Goal: Transaction & Acquisition: Download file/media

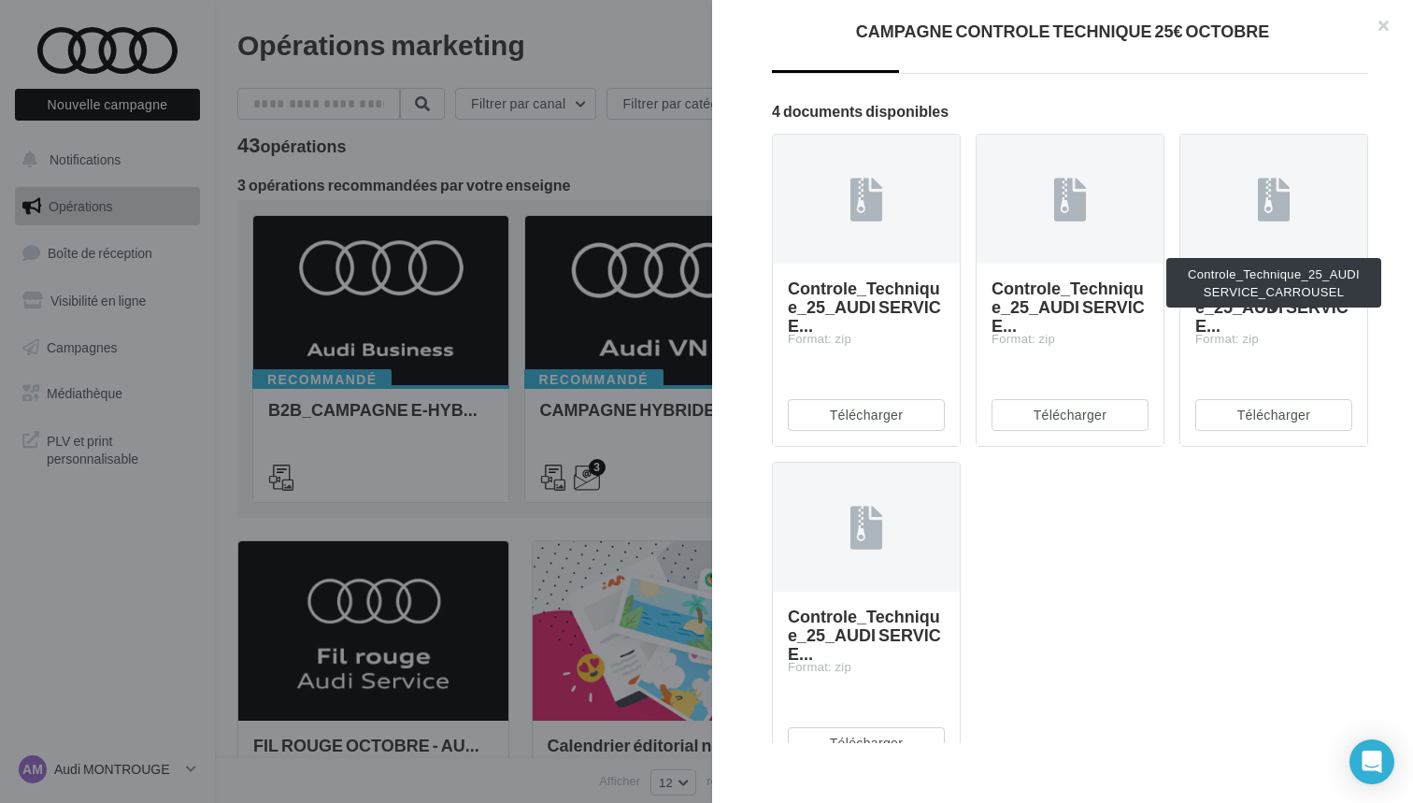
scroll to position [350, 0]
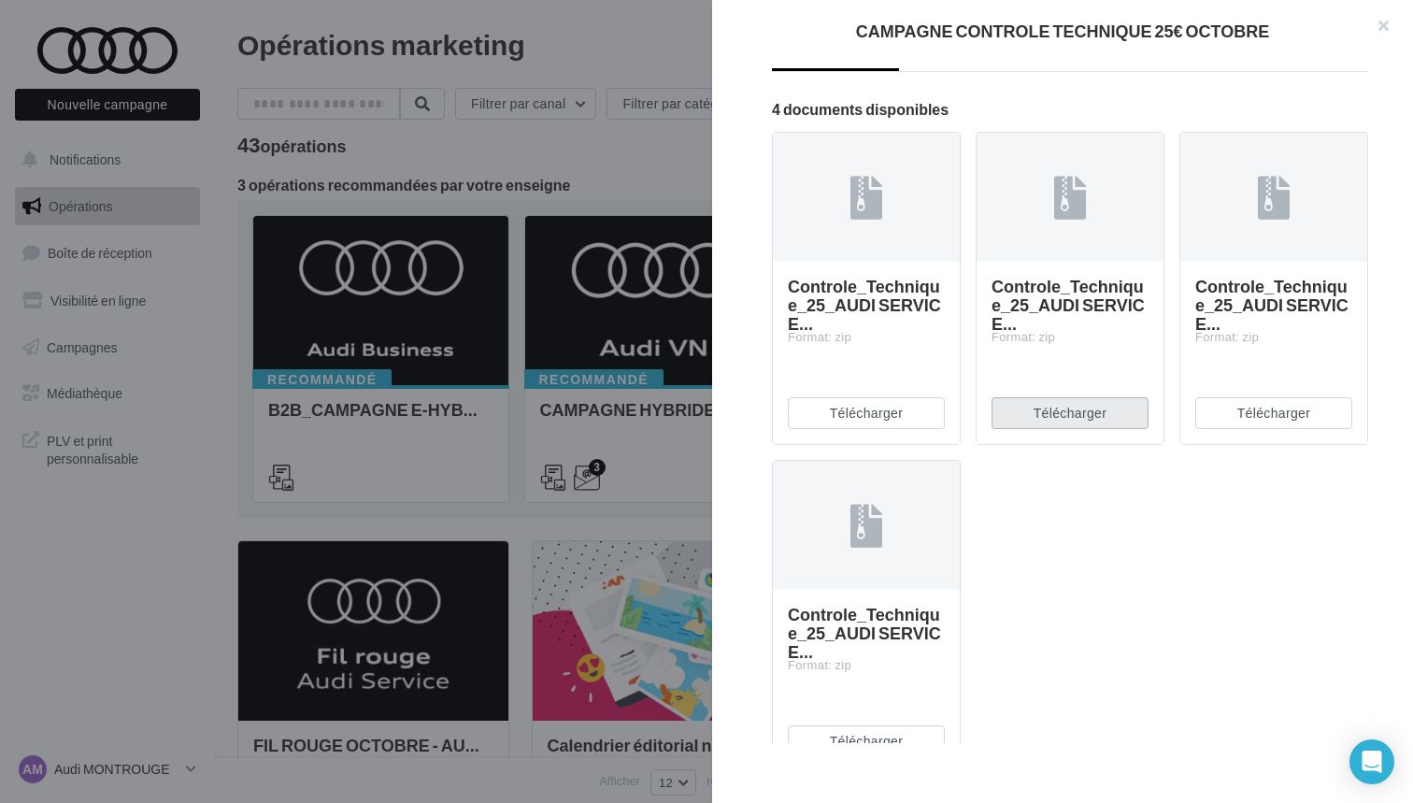
click at [1065, 429] on button "Télécharger" at bounding box center [1069, 413] width 157 height 32
click at [568, 92] on div at bounding box center [706, 401] width 1413 height 803
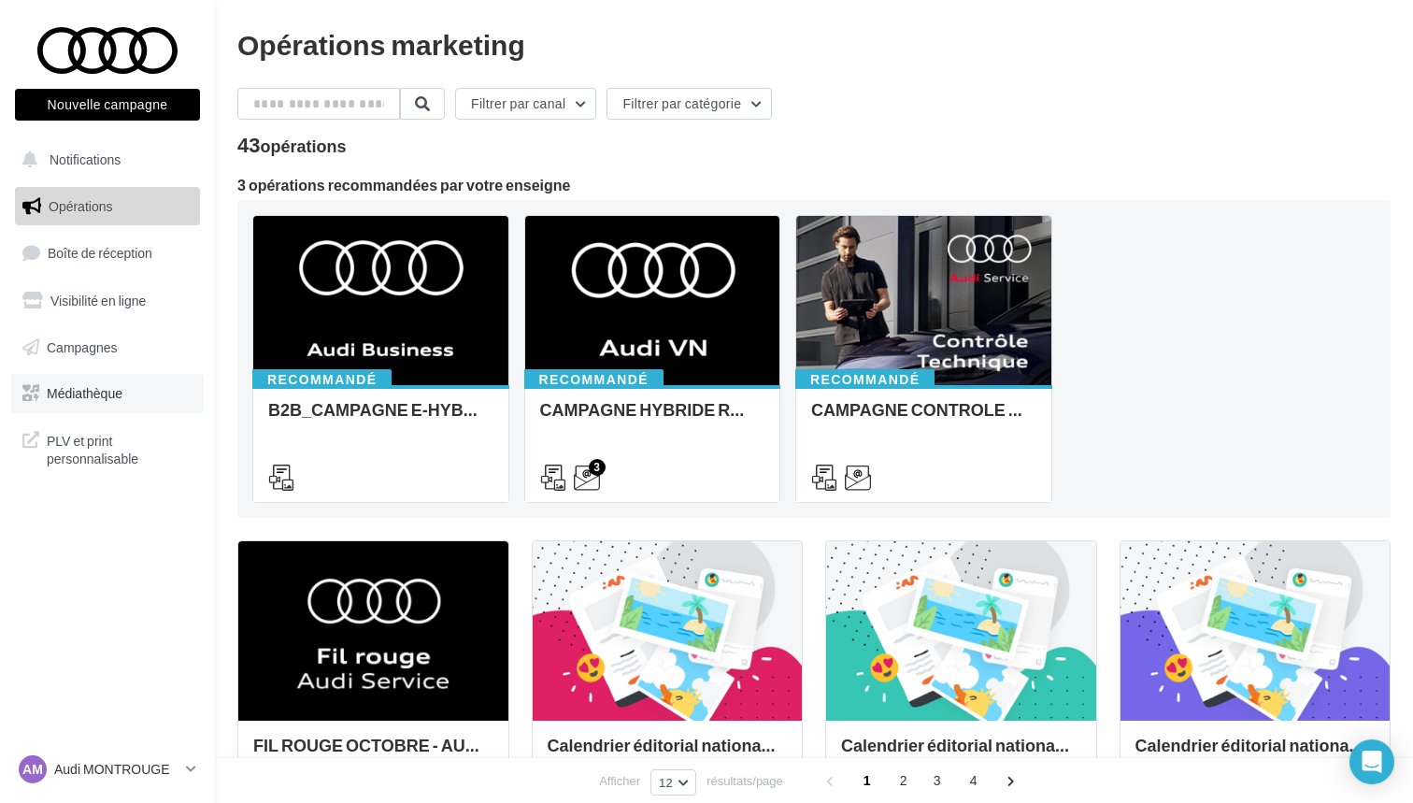
click at [111, 399] on link "Médiathèque" at bounding box center [107, 393] width 192 height 39
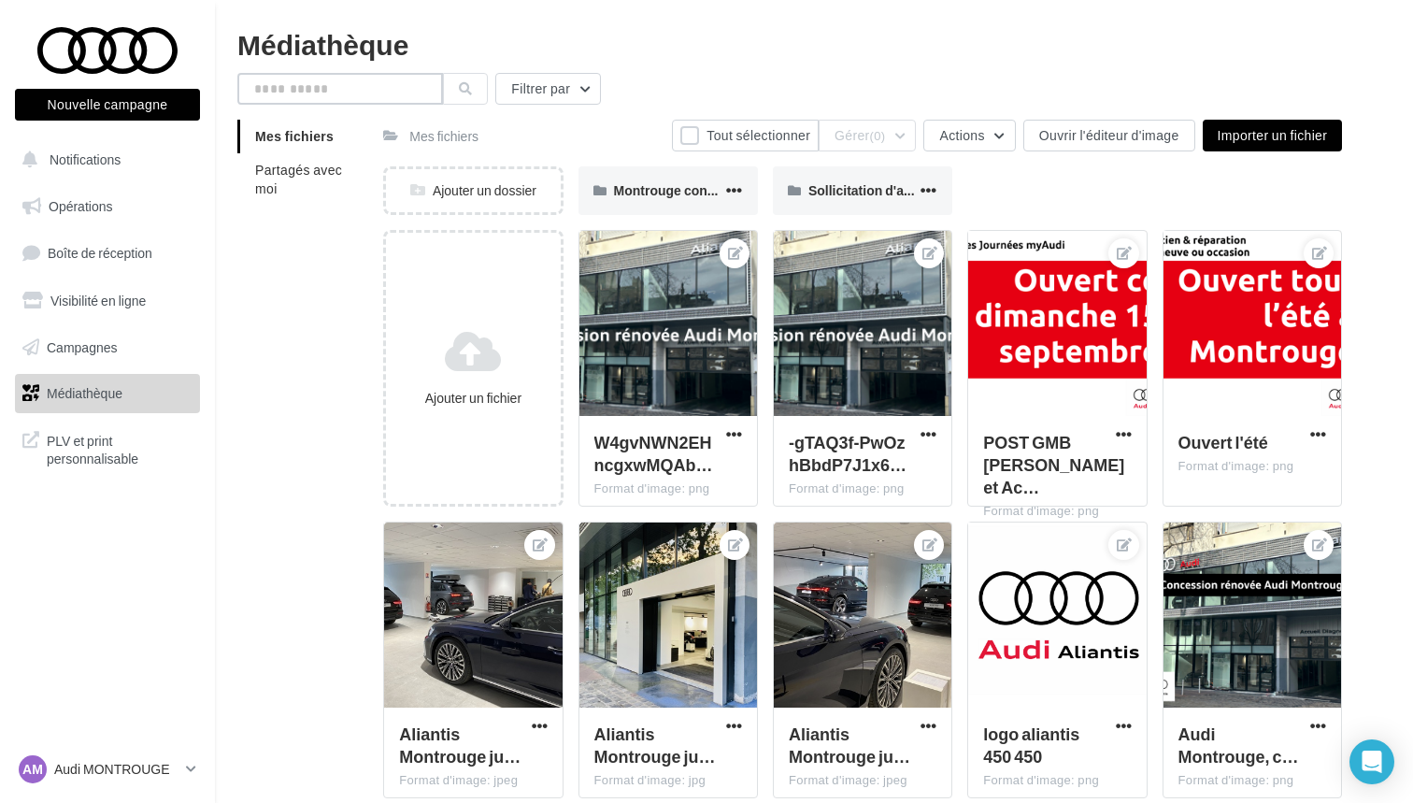
click at [391, 89] on input "text" at bounding box center [340, 89] width 206 height 32
type input "********"
click at [279, 180] on li "Partagés avec moi" at bounding box center [302, 179] width 131 height 52
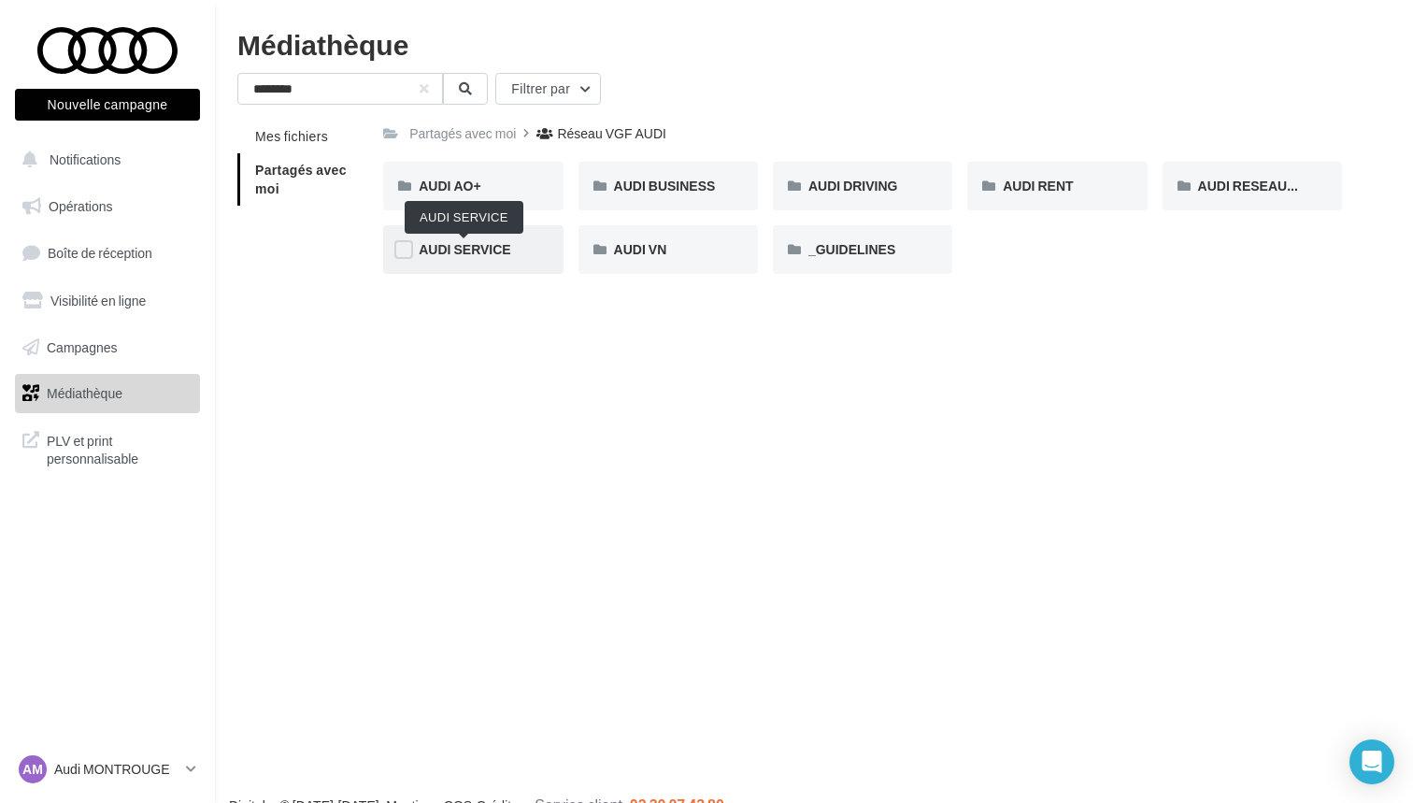
click at [439, 249] on span "AUDI SERVICE" at bounding box center [465, 249] width 92 height 16
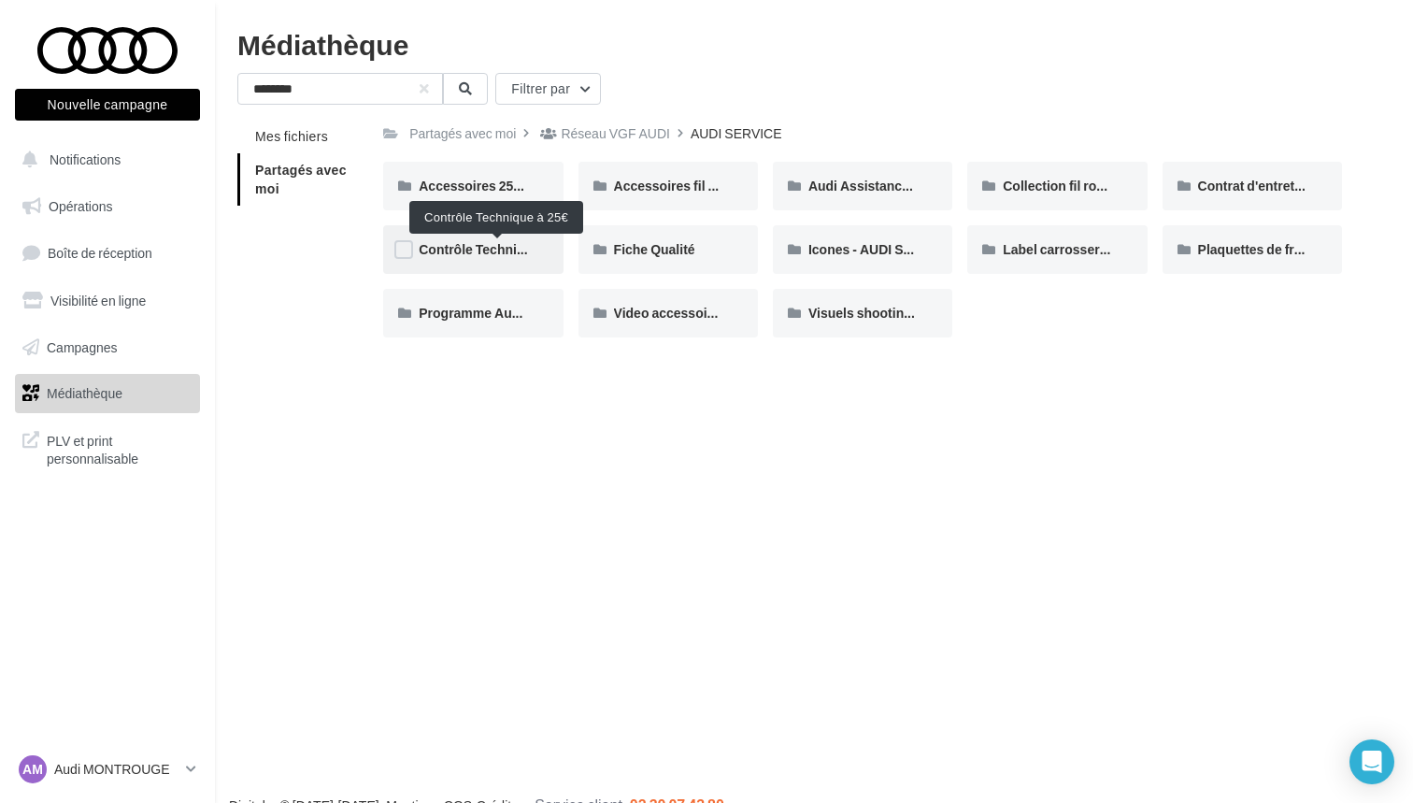
click at [485, 250] on span "Contrôle Technique à 25€" at bounding box center [497, 249] width 156 height 16
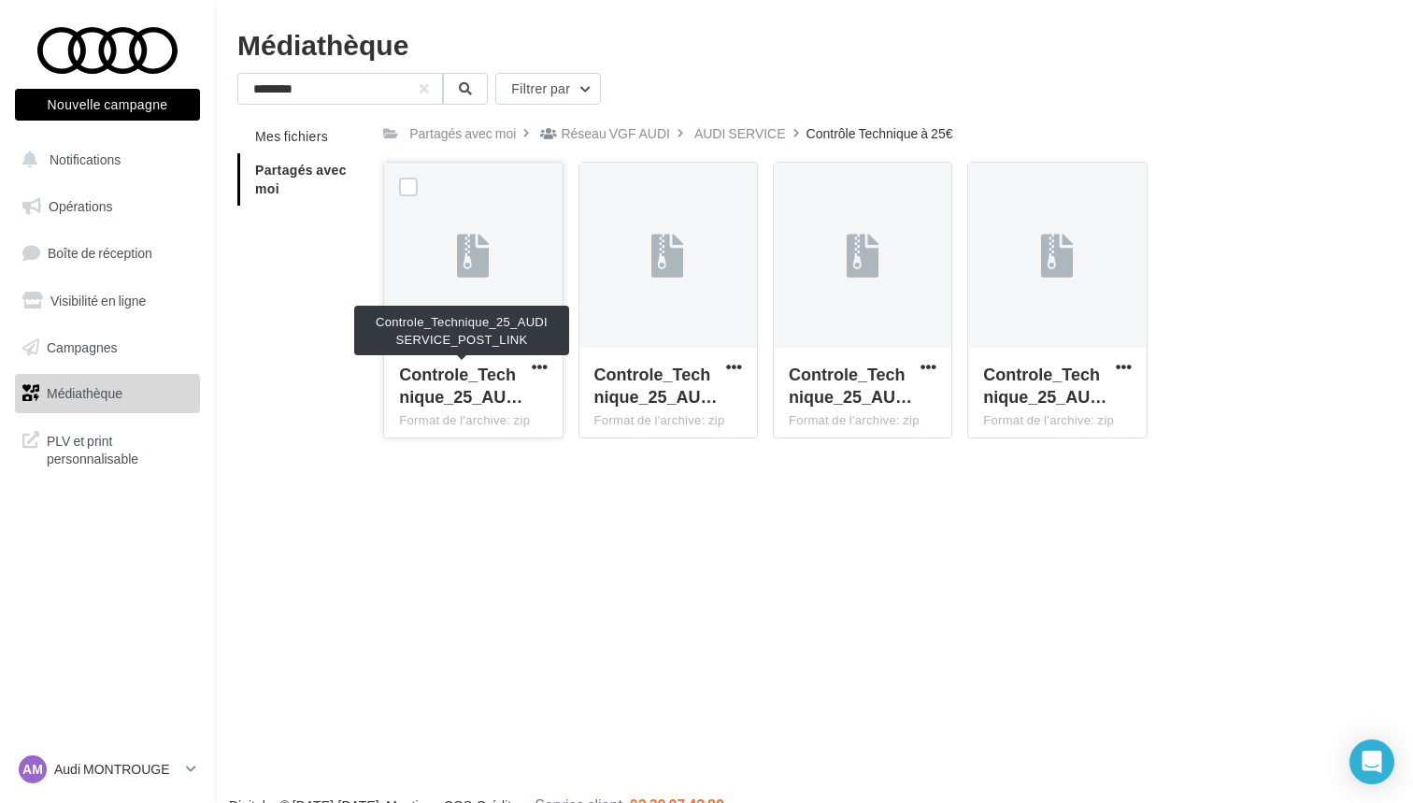
click at [491, 386] on span "Controle_Technique_25_AU…" at bounding box center [460, 384] width 123 height 43
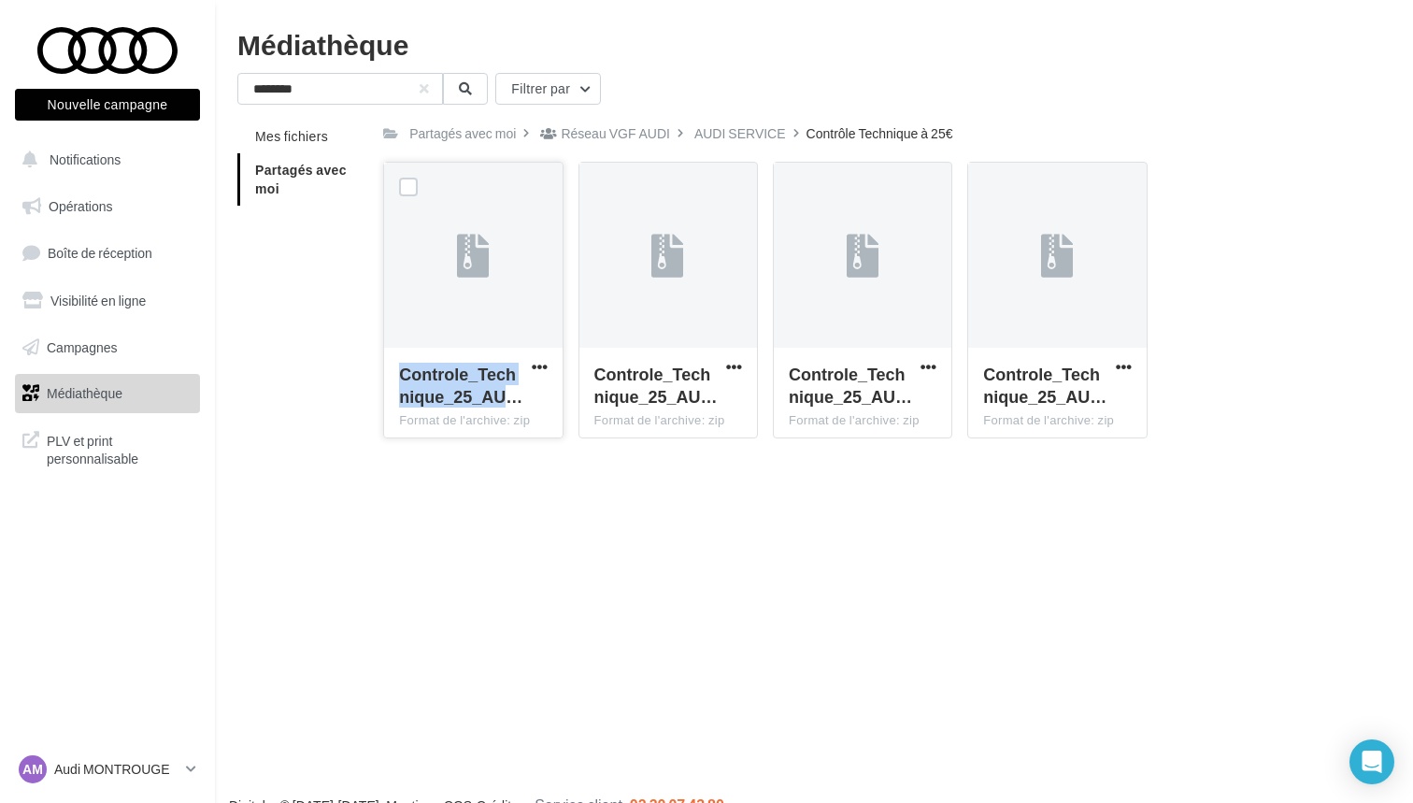
click at [491, 386] on span "Controle_Technique_25_AU…" at bounding box center [460, 384] width 123 height 43
click at [529, 377] on button "button" at bounding box center [539, 368] width 23 height 19
click at [568, 462] on div "Nouvelle campagne Nouvelle campagne Notifications Opérations Boîte de réception…" at bounding box center [706, 431] width 1413 height 803
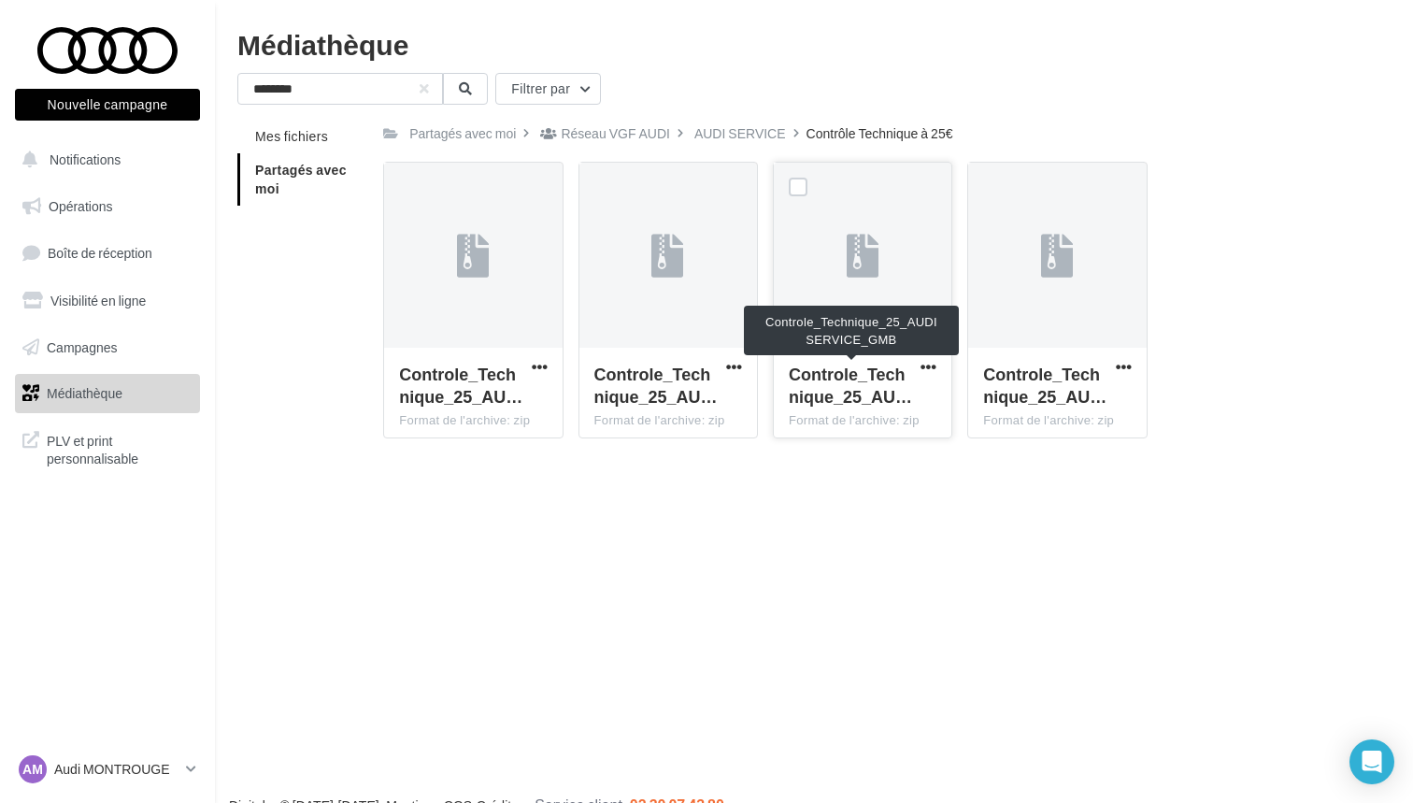
click at [832, 390] on span "Controle_Technique_25_AU…" at bounding box center [850, 384] width 123 height 43
click at [933, 372] on span "button" at bounding box center [928, 367] width 16 height 16
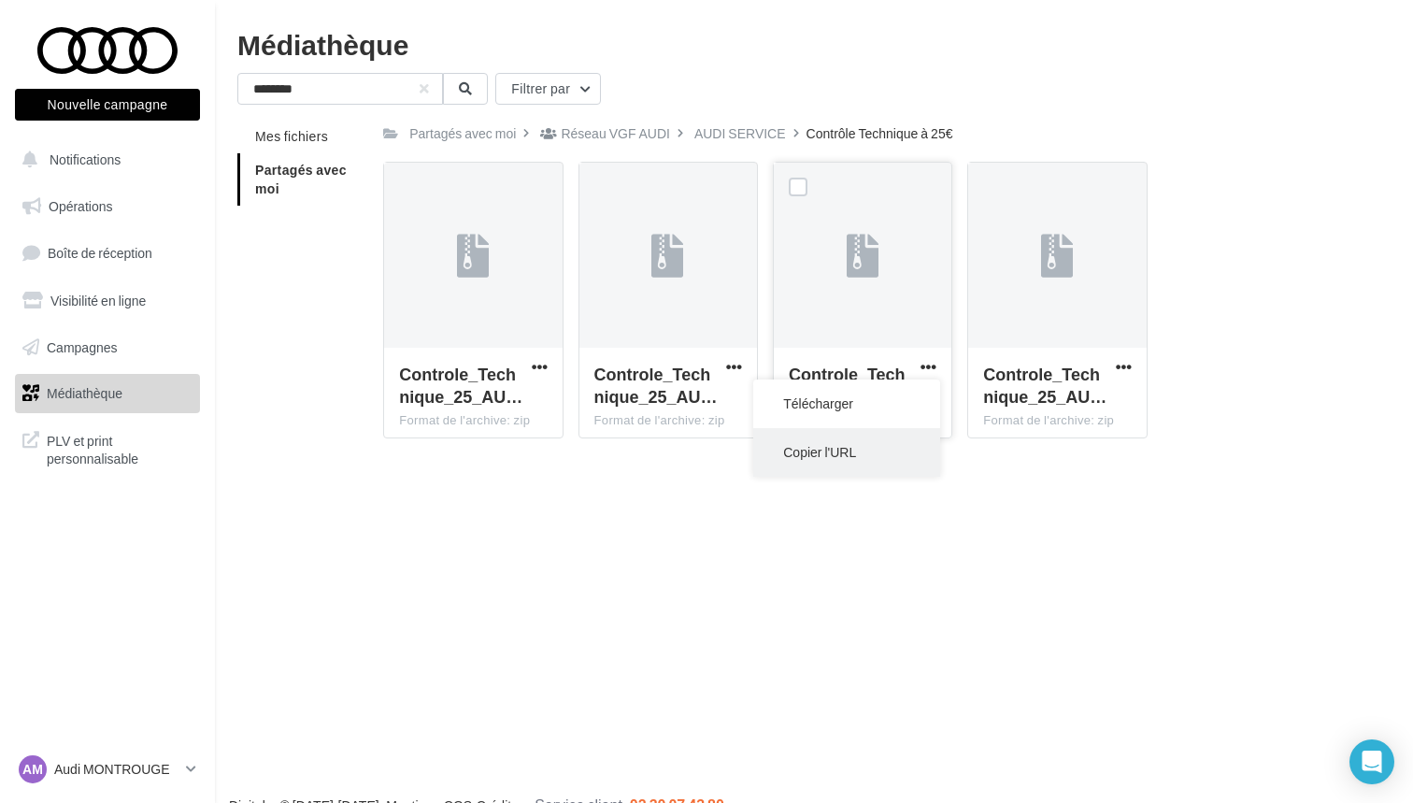
click at [845, 447] on button "Copier l'URL" at bounding box center [846, 452] width 187 height 49
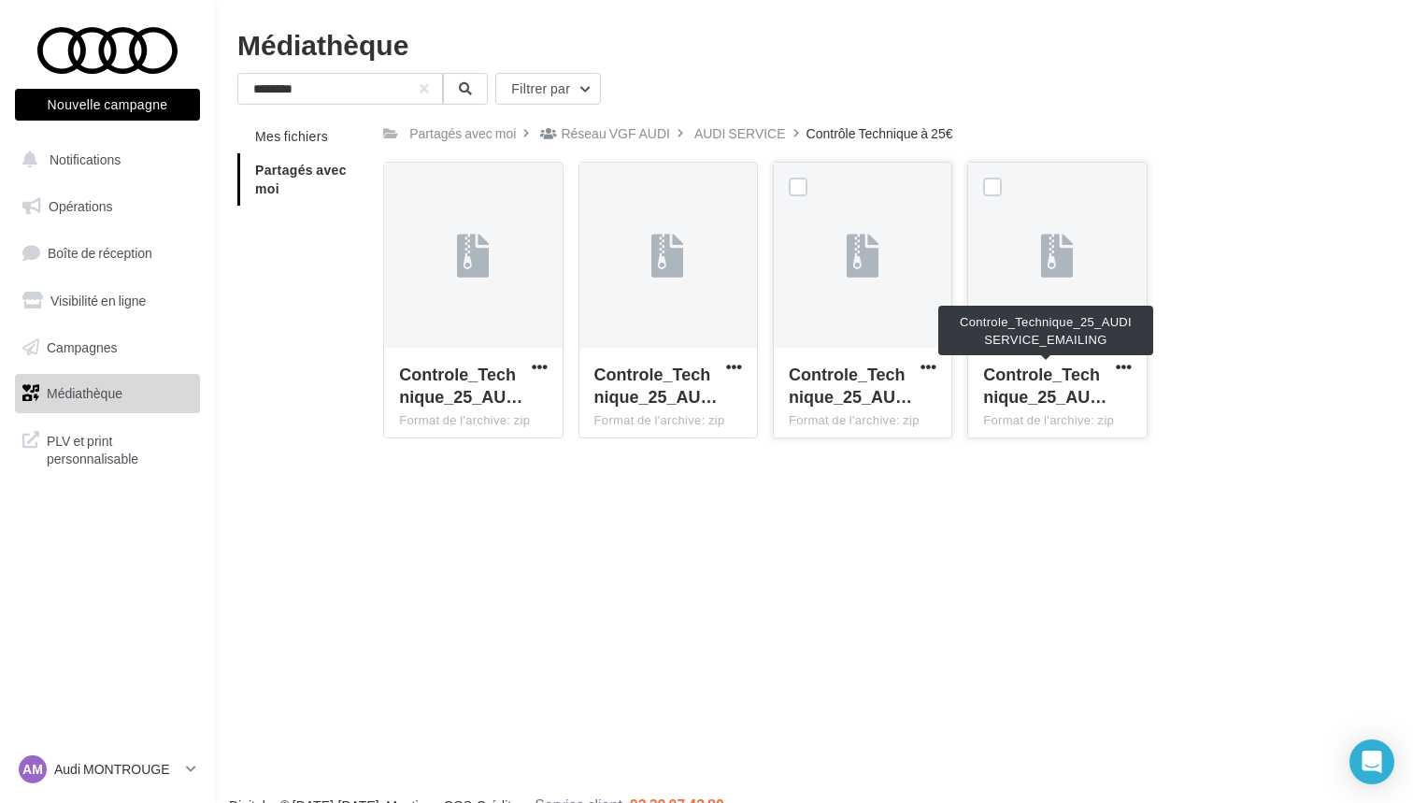
click at [1054, 387] on span "Controle_Technique_25_AU…" at bounding box center [1044, 384] width 123 height 43
click at [1084, 391] on span "Controle_Technique_25_AU…" at bounding box center [1044, 384] width 123 height 43
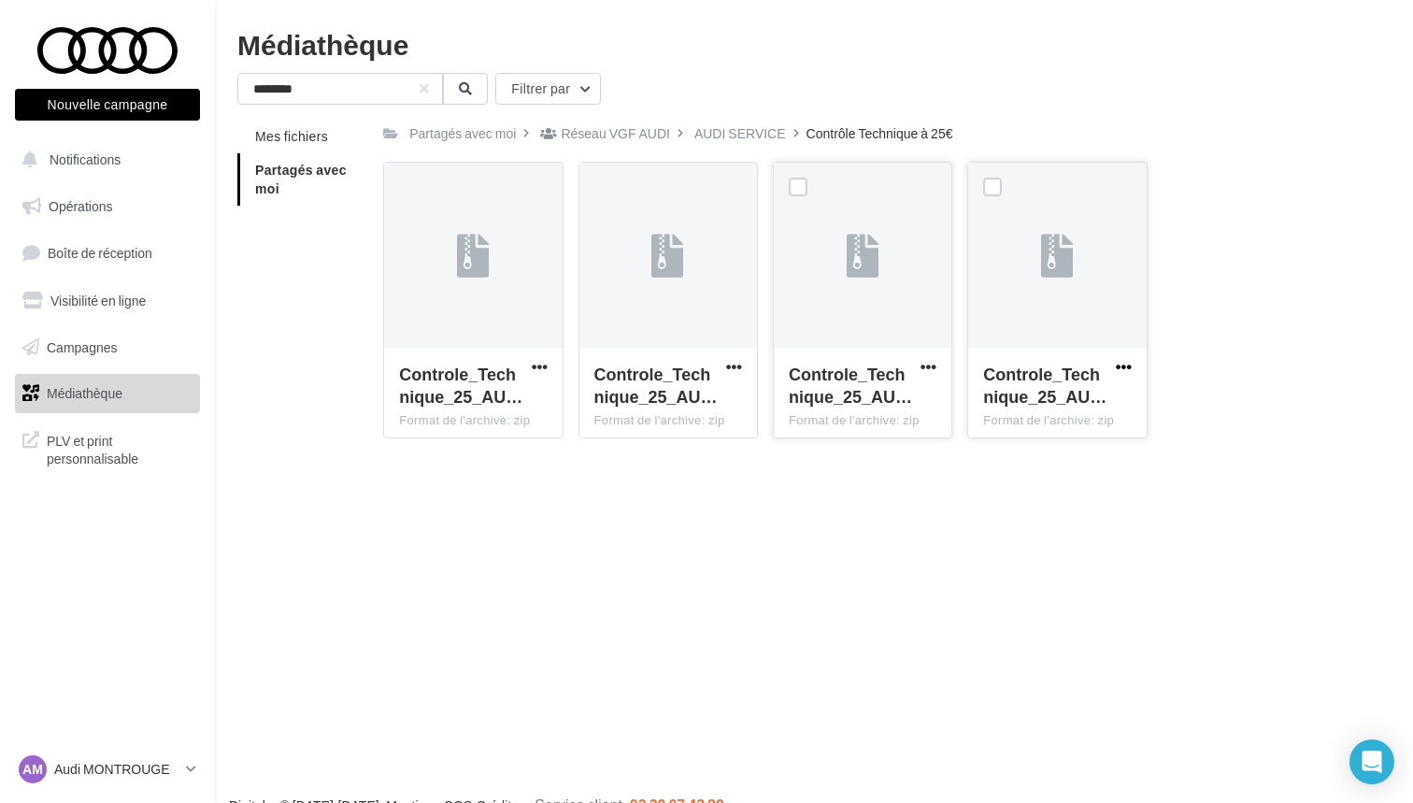
click at [1122, 365] on span "button" at bounding box center [1124, 367] width 16 height 16
click at [1055, 413] on button "Télécharger" at bounding box center [1041, 403] width 187 height 49
click at [1107, 610] on div "Nouvelle campagne Nouvelle campagne Notifications Opérations Boîte de réception…" at bounding box center [706, 431] width 1413 height 803
click at [634, 380] on span "Controle_Technique_25_AU…" at bounding box center [655, 384] width 123 height 43
click at [655, 391] on span "Controle_Technique_25_AU…" at bounding box center [655, 384] width 123 height 43
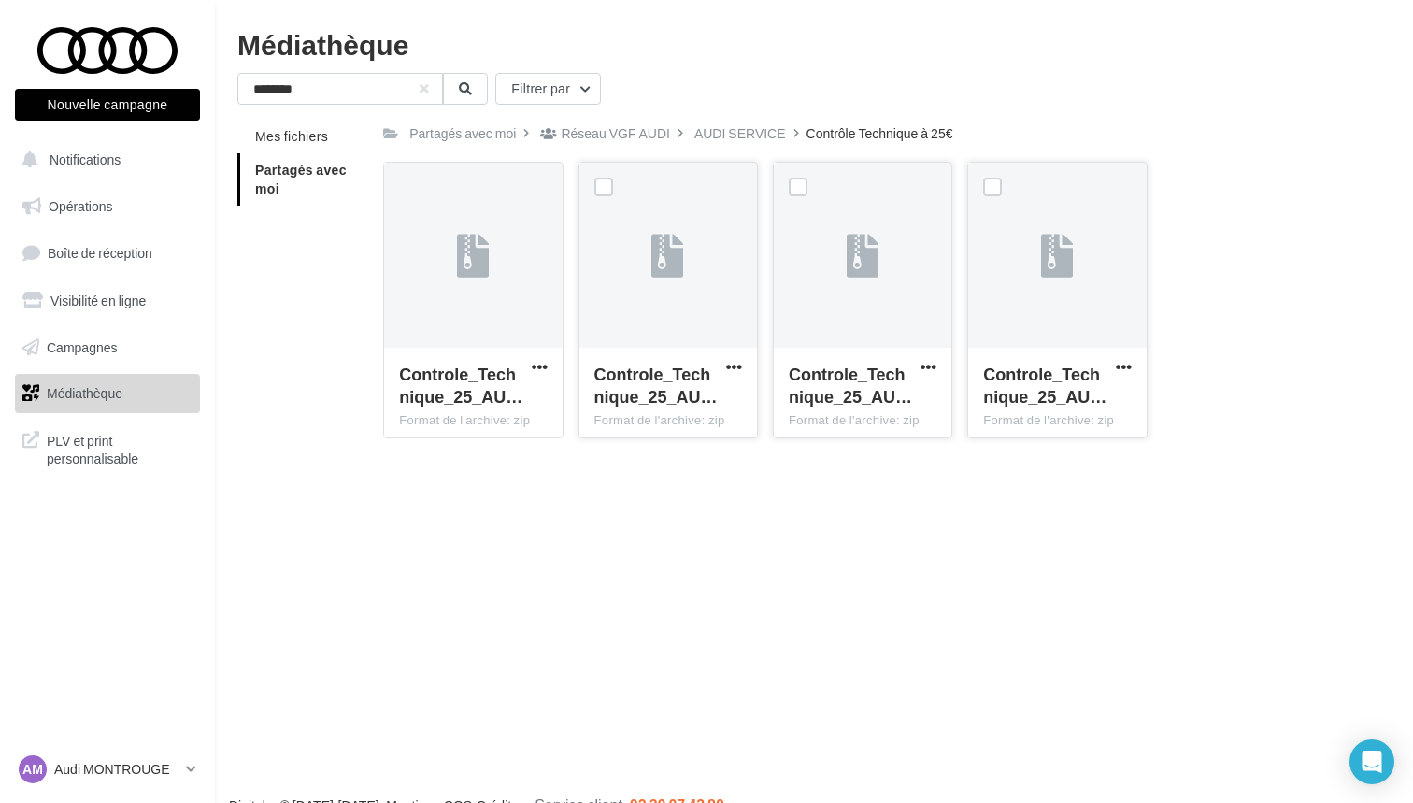
click at [606, 200] on div at bounding box center [603, 189] width 19 height 23
click at [604, 193] on label at bounding box center [603, 187] width 19 height 19
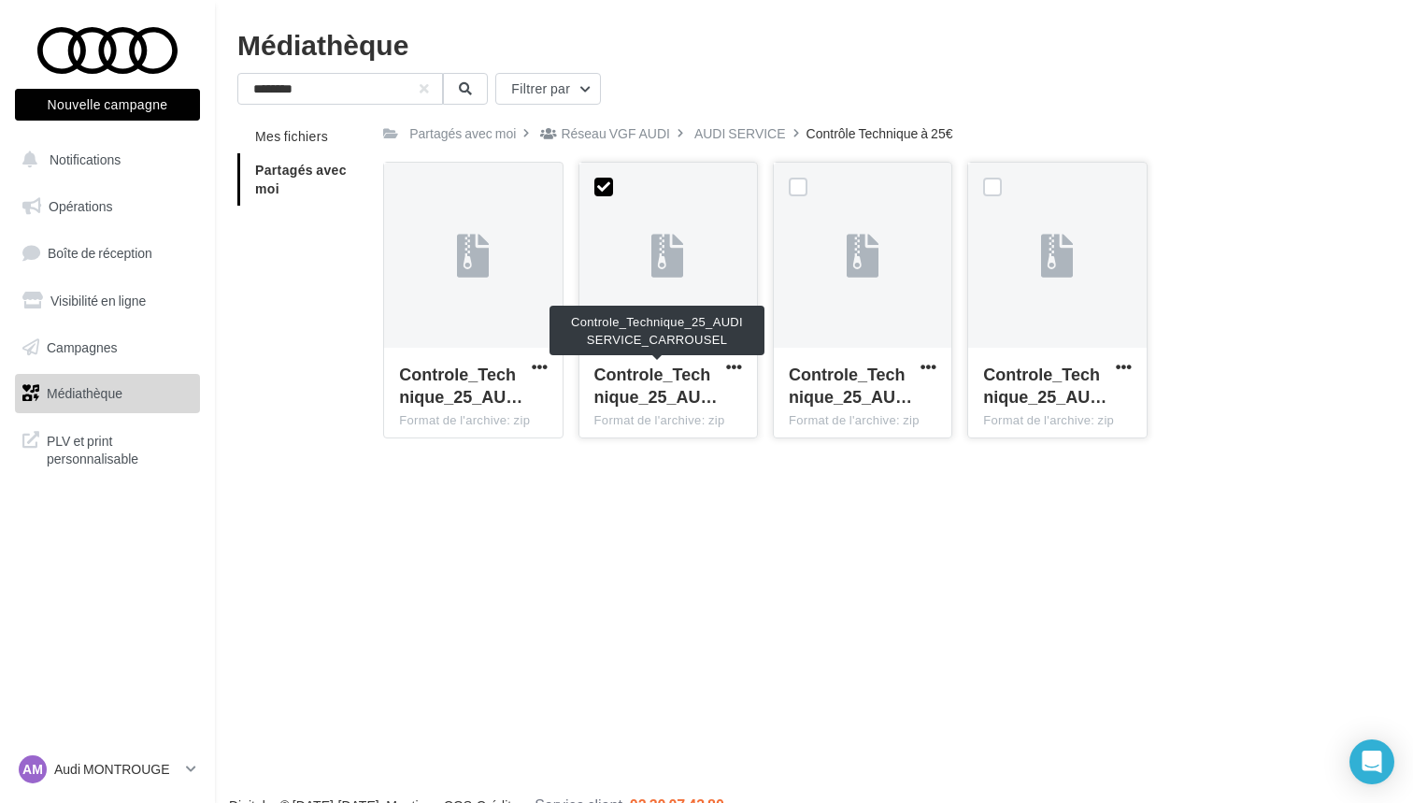
click at [659, 385] on div "Controle_Technique_25_AU…" at bounding box center [656, 385] width 125 height 45
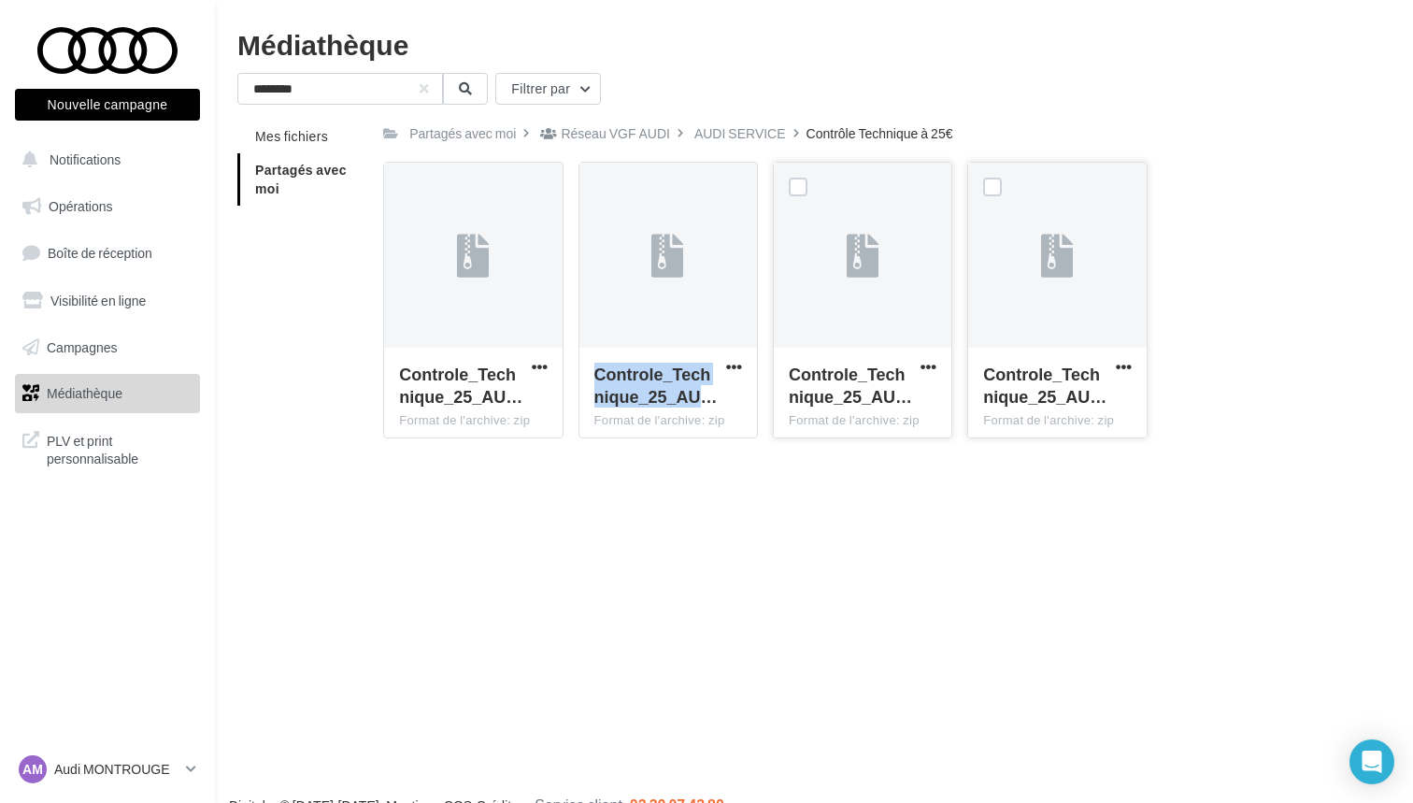
click at [604, 457] on div "Nouvelle campagne Nouvelle campagne Notifications Opérations Boîte de réception…" at bounding box center [706, 431] width 1413 height 803
click at [736, 363] on span "button" at bounding box center [734, 367] width 16 height 16
click at [694, 408] on button "Télécharger" at bounding box center [652, 403] width 187 height 49
click at [505, 467] on div "Nouvelle campagne Nouvelle campagne Notifications Opérations Boîte de réception…" at bounding box center [706, 431] width 1413 height 803
